Goal: Task Accomplishment & Management: Use online tool/utility

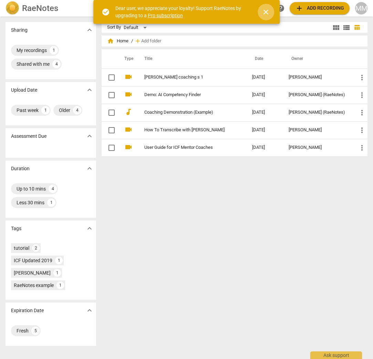
click at [267, 12] on span "close" at bounding box center [266, 12] width 8 height 8
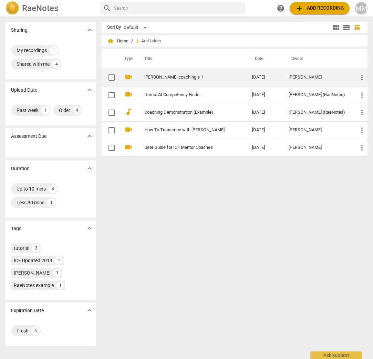
click at [177, 78] on link "[PERSON_NAME] coaching s 1" at bounding box center [185, 77] width 83 height 5
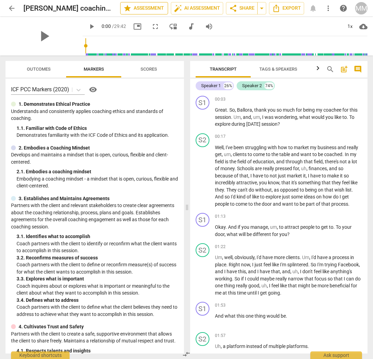
click at [146, 9] on span "star Assessment" at bounding box center [144, 8] width 42 height 8
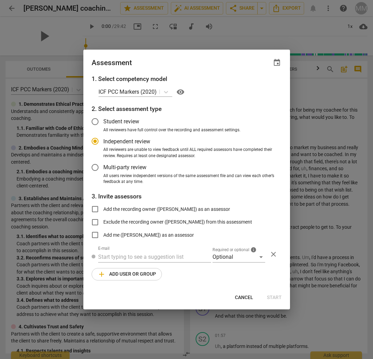
click at [244, 299] on span "Cancel" at bounding box center [244, 297] width 18 height 7
radio input "false"
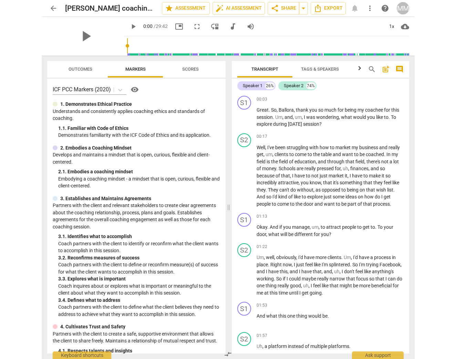
scroll to position [5, 0]
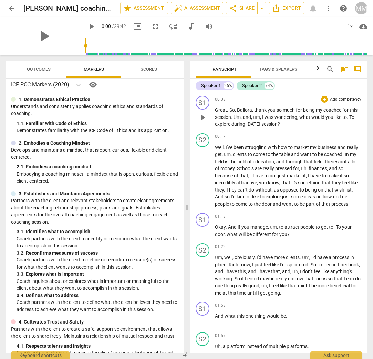
click at [347, 98] on p "Add competency" at bounding box center [345, 99] width 33 height 6
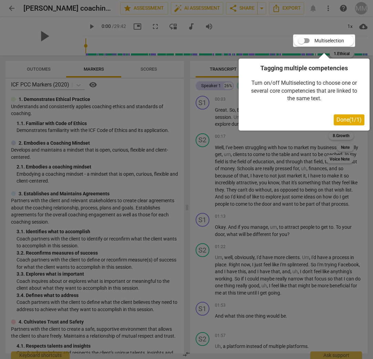
click at [343, 117] on span "Done ( 1 / 1 )" at bounding box center [349, 119] width 25 height 7
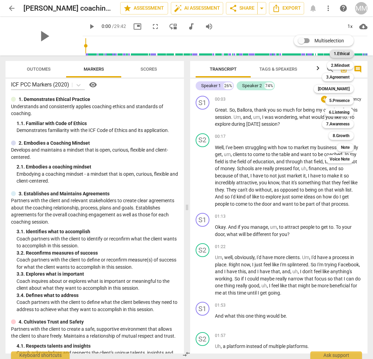
click at [348, 56] on b "1.Ethical" at bounding box center [342, 54] width 16 height 8
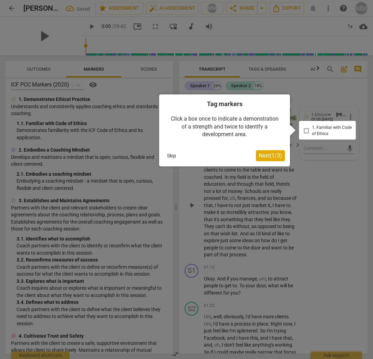
click at [346, 179] on div at bounding box center [186, 179] width 373 height 359
click at [173, 154] on button "Skip" at bounding box center [171, 156] width 14 height 10
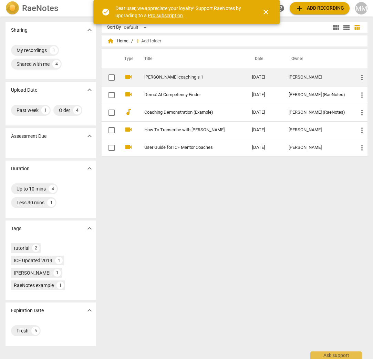
click at [165, 77] on link "[PERSON_NAME] coaching s 1" at bounding box center [185, 77] width 83 height 5
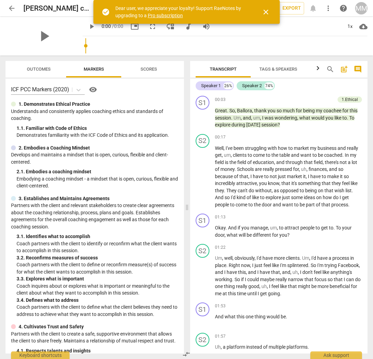
scroll to position [1, 0]
click at [268, 9] on span "close" at bounding box center [266, 12] width 8 height 8
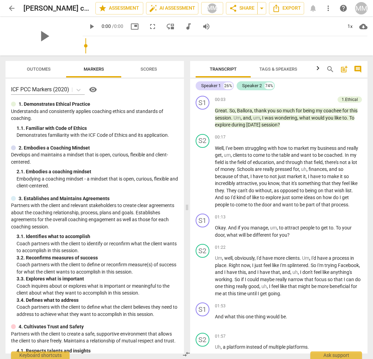
scroll to position [0, 0]
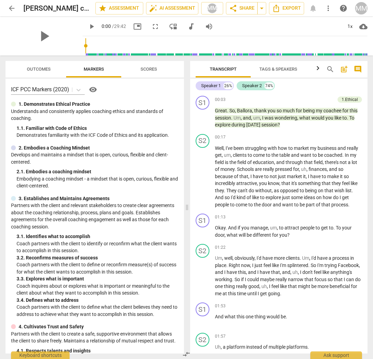
click at [144, 68] on span "Scores" at bounding box center [149, 69] width 17 height 5
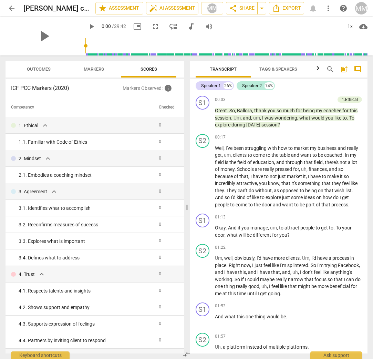
click at [318, 69] on icon "button" at bounding box center [318, 68] width 8 height 8
click at [291, 69] on span "Analytics" at bounding box center [287, 69] width 23 height 5
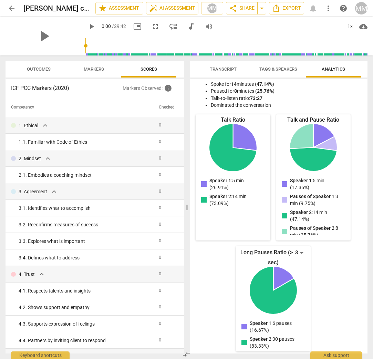
scroll to position [45, 0]
